Goal: Navigation & Orientation: Find specific page/section

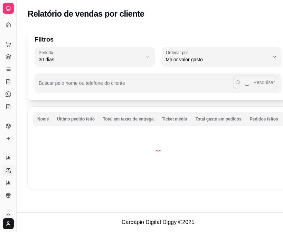
select select "30"
select select "HIGHEST_TOTAL_SPENT_WITH_ORDERS"
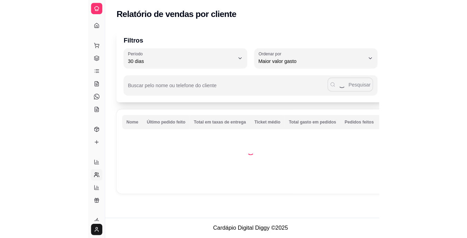
scroll to position [121, 0]
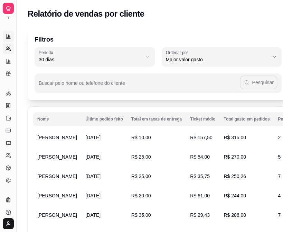
click at [7, 37] on icon at bounding box center [7, 37] width 0 height 1
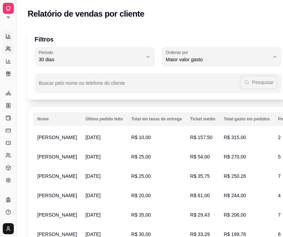
select select "ALL"
select select "0"
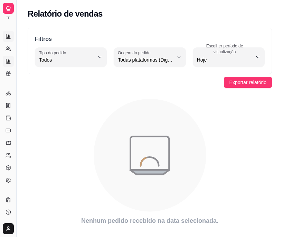
click at [9, 60] on icon at bounding box center [9, 60] width 0 height 3
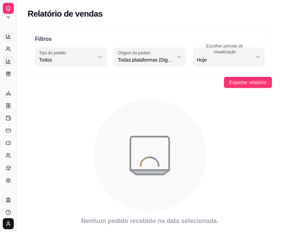
select select "TOTAL_OF_ORDERS"
select select "7"
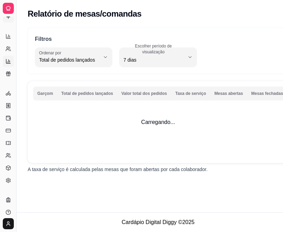
click at [8, 17] on icon at bounding box center [9, 17] width 6 height 6
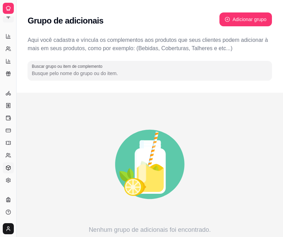
click at [7, 168] on icon at bounding box center [9, 168] width 6 height 6
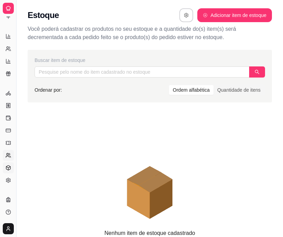
click at [7, 158] on link "Clientes" at bounding box center [8, 155] width 11 height 11
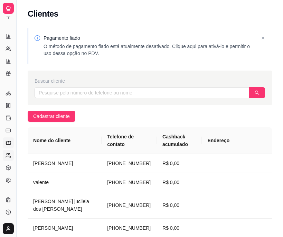
click at [7, 138] on link "Cupons" at bounding box center [8, 142] width 11 height 11
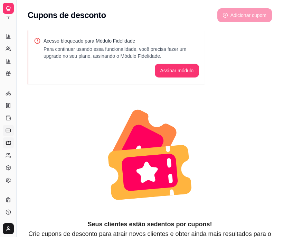
click at [7, 132] on rect at bounding box center [8, 130] width 4 height 3
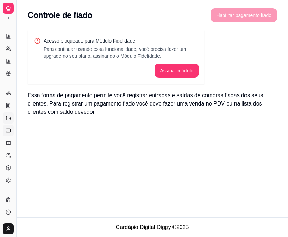
click at [7, 114] on link "Controle de caixa" at bounding box center [8, 117] width 11 height 11
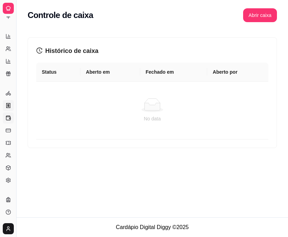
click at [7, 104] on icon at bounding box center [9, 106] width 6 height 6
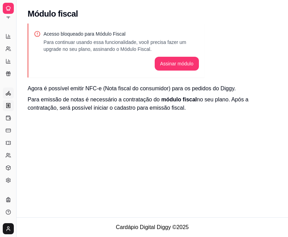
click at [7, 92] on icon at bounding box center [9, 93] width 6 height 6
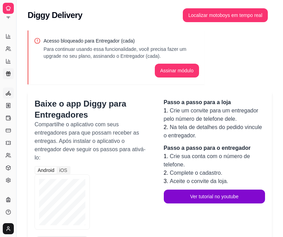
click at [7, 73] on icon at bounding box center [8, 72] width 3 height 1
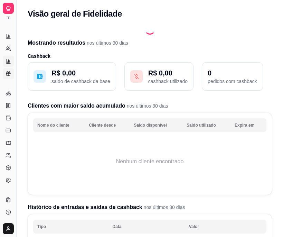
click at [7, 58] on link "Relatório de mesas" at bounding box center [8, 61] width 11 height 11
select select "TOTAL_OF_ORDERS"
select select "7"
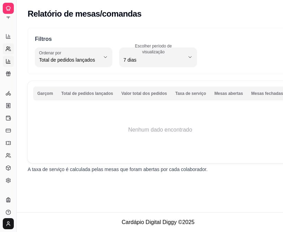
click at [7, 53] on link "Relatório de clientes" at bounding box center [8, 48] width 11 height 11
select select "30"
select select "HIGHEST_TOTAL_SPENT_WITH_ORDERS"
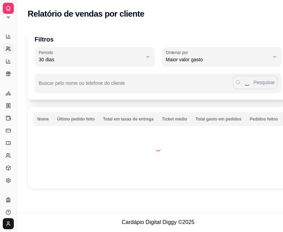
click at [7, 53] on link "Relatório de clientes" at bounding box center [8, 48] width 11 height 11
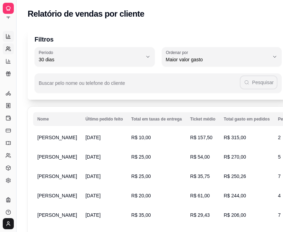
click at [8, 39] on link "Relatórios de vendas" at bounding box center [8, 36] width 11 height 11
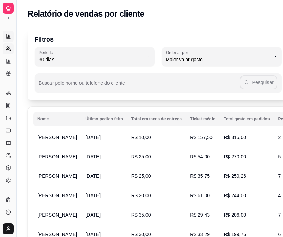
select select "ALL"
select select "0"
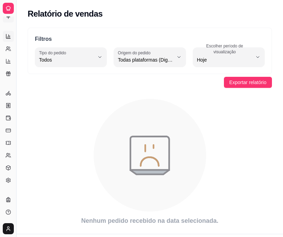
click at [9, 17] on icon at bounding box center [8, 17] width 3 height 0
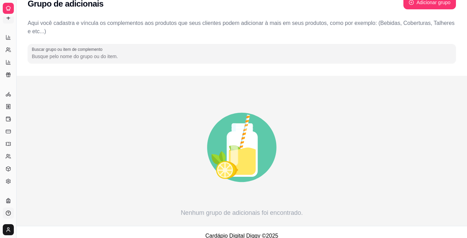
scroll to position [17, 0]
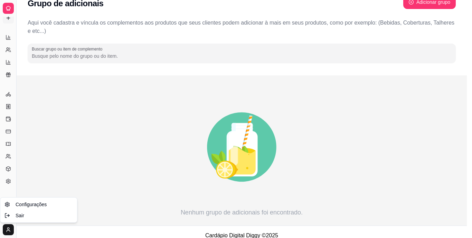
click at [10, 221] on html "Diggy Sistema de Gestão L Lanche e Pizz ... Loja aberta Plano Customizado até 1…" at bounding box center [236, 102] width 472 height 238
click at [31, 145] on html "Diggy Sistema de Gestão L Lanche e Pizz ... Loja aberta Plano Customizado até 1…" at bounding box center [236, 102] width 472 height 238
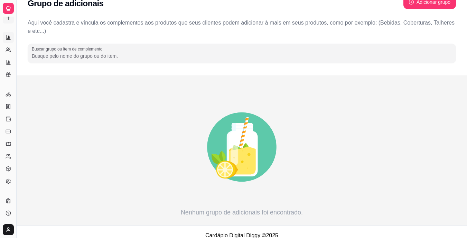
click at [10, 40] on icon at bounding box center [9, 38] width 6 height 6
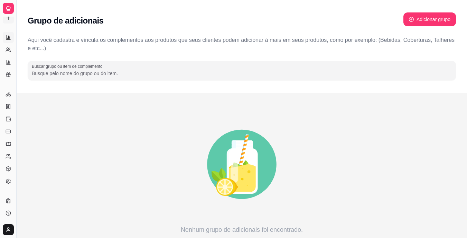
select select "ALL"
select select "0"
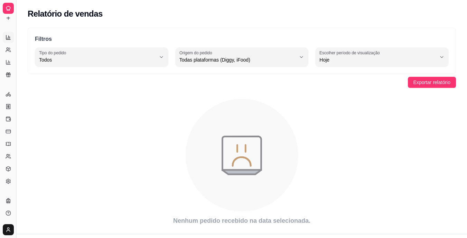
click at [10, 10] on icon at bounding box center [9, 9] width 6 height 6
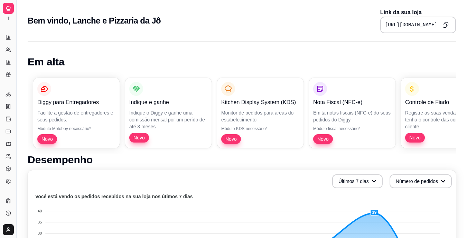
drag, startPoint x: 6, startPoint y: 0, endPoint x: 162, endPoint y: 46, distance: 162.3
click at [12, 157] on link "Clientes" at bounding box center [8, 156] width 11 height 11
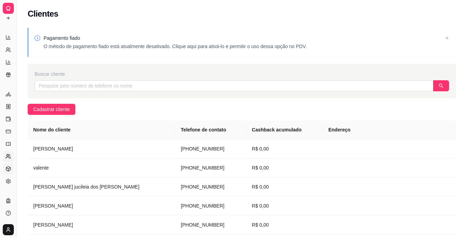
click at [8, 169] on icon at bounding box center [9, 169] width 6 height 6
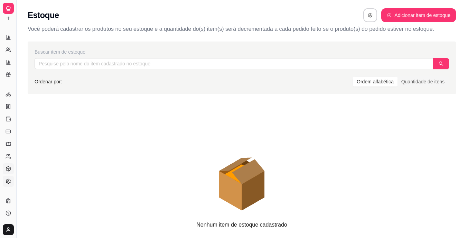
click at [9, 180] on icon at bounding box center [9, 181] width 6 height 6
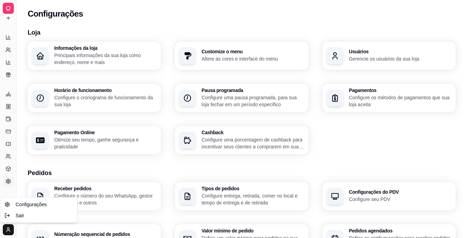
click at [8, 229] on html "Diggy Sistema de Gestão L Lanche e Pizz ... Loja aberta Plano Customizado até 1…" at bounding box center [236, 119] width 472 height 238
click at [74, 11] on html "Diggy Sistema de Gestão L Lanche e Pizz ... Loja aberta Plano Customizado até 1…" at bounding box center [236, 119] width 472 height 238
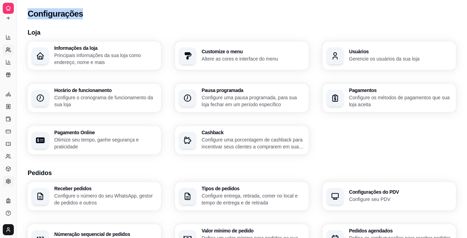
drag, startPoint x: 74, startPoint y: 11, endPoint x: 10, endPoint y: 46, distance: 72.2
click at [10, 46] on div "Diggy Sistema de Gestão L Lanche e Pizz ... Loja aberta Plano Customizado até 1…" at bounding box center [233, 242] width 467 height 484
drag, startPoint x: 10, startPoint y: 46, endPoint x: 9, endPoint y: 41, distance: 4.7
click at [9, 41] on link "Relatórios de vendas" at bounding box center [8, 37] width 11 height 11
select select "ALL"
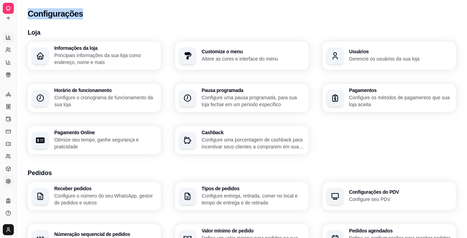
select select "ALL"
select select "0"
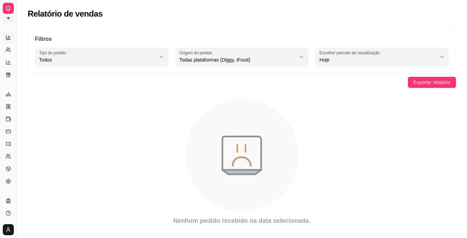
click at [9, 17] on icon at bounding box center [9, 18] width 6 height 6
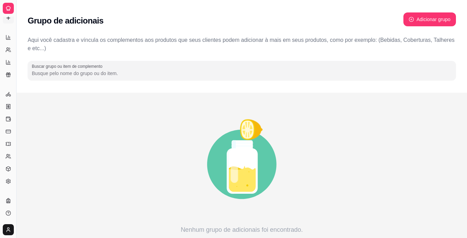
click at [6, 5] on div at bounding box center [8, 8] width 11 height 11
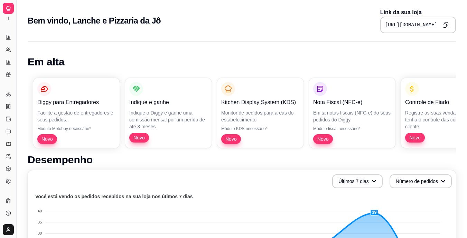
drag, startPoint x: 150, startPoint y: 1, endPoint x: 203, endPoint y: 45, distance: 69.4
click at [8, 39] on icon at bounding box center [9, 38] width 6 height 6
select select "ALL"
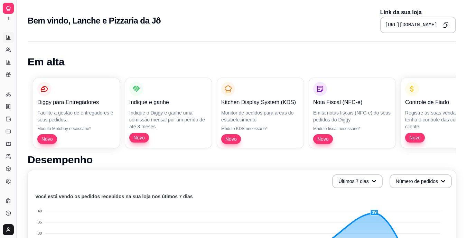
select select "0"
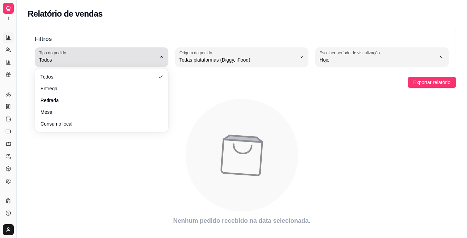
click at [96, 63] on span "Todos" at bounding box center [97, 59] width 117 height 7
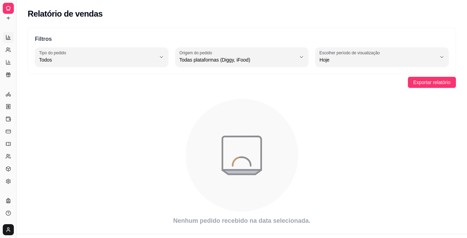
click at [119, 165] on icon "animation" at bounding box center [242, 155] width 428 height 121
click at [6, 199] on icon at bounding box center [9, 201] width 6 height 6
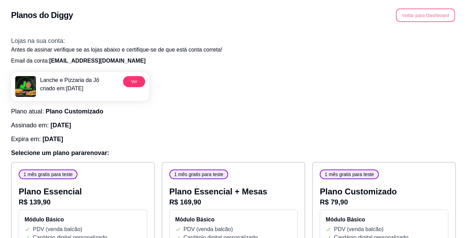
click at [283, 16] on button "Voltar para Dashboard" at bounding box center [425, 15] width 59 height 13
